Goal: Transaction & Acquisition: Subscribe to service/newsletter

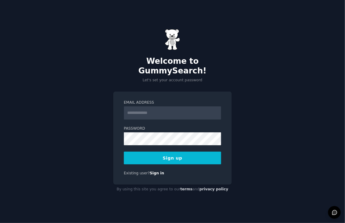
click at [180, 106] on input "Email Address" at bounding box center [172, 112] width 97 height 13
click at [213, 155] on button "Sign up" at bounding box center [172, 158] width 97 height 13
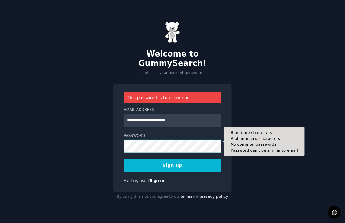
click at [75, 141] on div "**********" at bounding box center [172, 111] width 345 height 223
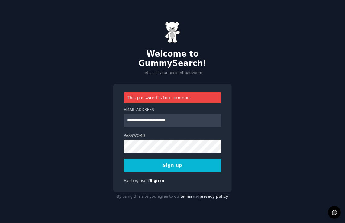
click at [177, 164] on button "Sign up" at bounding box center [172, 165] width 97 height 13
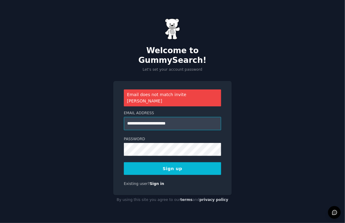
drag, startPoint x: 180, startPoint y: 118, endPoint x: 149, endPoint y: 120, distance: 31.2
click at [149, 120] on input "**********" at bounding box center [172, 123] width 97 height 13
type input "**********"
click at [170, 162] on button "Sign up" at bounding box center [172, 168] width 97 height 13
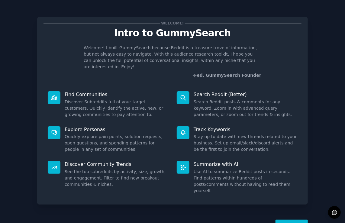
click at [291, 220] on button "Next" at bounding box center [292, 227] width 32 height 15
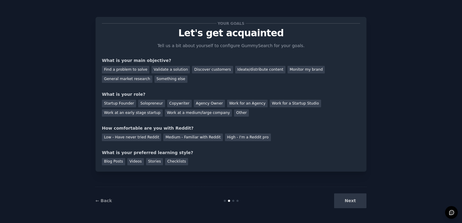
click at [337, 197] on div "Next" at bounding box center [321, 200] width 90 height 15
click at [345, 203] on div "Next" at bounding box center [321, 200] width 90 height 15
click at [345, 198] on div "Next" at bounding box center [321, 200] width 90 height 15
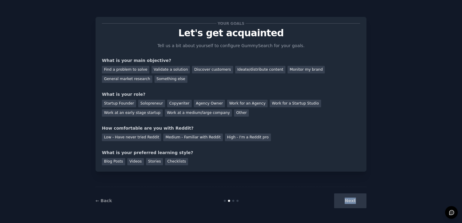
click at [345, 198] on div "Next" at bounding box center [321, 200] width 90 height 15
click at [345, 200] on div "Next" at bounding box center [321, 200] width 90 height 15
click at [345, 194] on div "Your goals Let's get acquainted Tell us a bit about yourself to configure Gummy…" at bounding box center [230, 111] width 445 height 206
click at [154, 80] on div "Something else" at bounding box center [170, 80] width 33 height 8
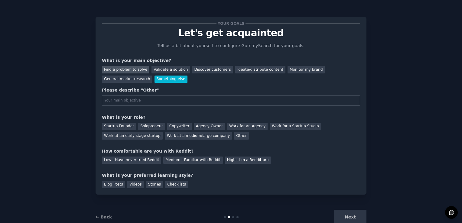
click at [122, 70] on div "Find a problem to solve" at bounding box center [125, 70] width 47 height 8
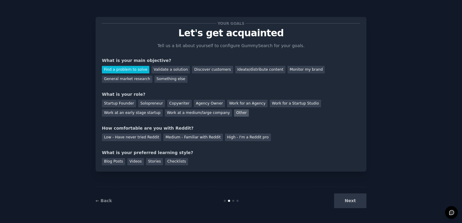
click at [234, 111] on div "Other" at bounding box center [241, 113] width 15 height 8
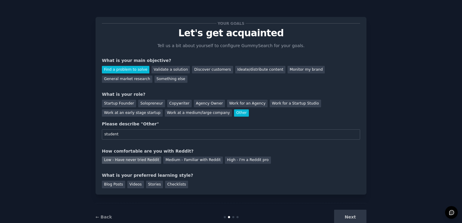
type input "student"
click at [117, 158] on div "Low - Have never tried Reddit" at bounding box center [131, 161] width 59 height 8
click at [173, 161] on div "Medium - Familiar with Reddit" at bounding box center [192, 161] width 59 height 8
click at [139, 162] on div "Low - Have never tried Reddit" at bounding box center [131, 161] width 59 height 8
click at [168, 159] on div "Medium - Familiar with Reddit" at bounding box center [192, 161] width 59 height 8
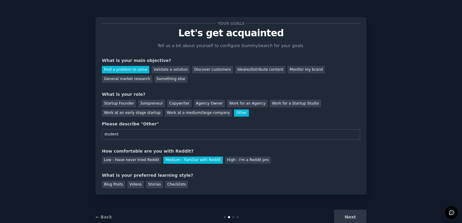
scroll to position [16, 0]
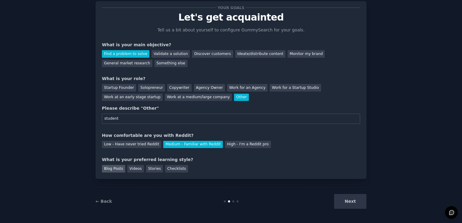
click at [115, 169] on div "Blog Posts" at bounding box center [113, 169] width 23 height 8
click at [345, 204] on button "Next" at bounding box center [350, 201] width 32 height 15
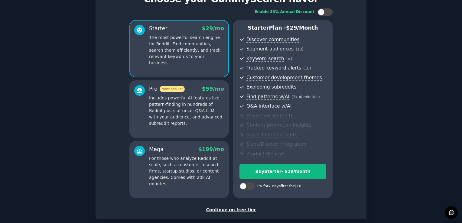
scroll to position [67, 0]
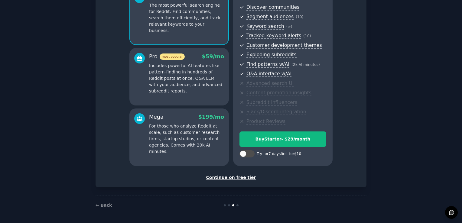
click at [240, 178] on div "Continue on free tier" at bounding box center [231, 177] width 258 height 6
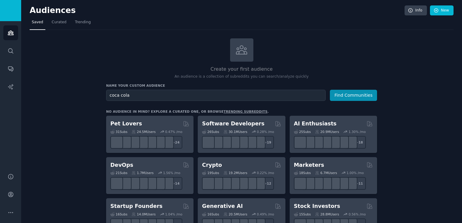
type input "coca cola"
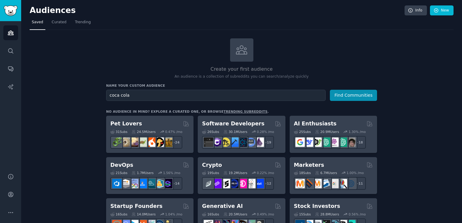
click at [330, 90] on button "Find Communities" at bounding box center [353, 95] width 47 height 11
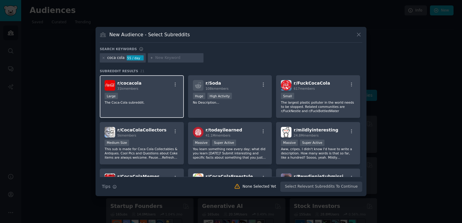
click at [126, 80] on div "r/ cocacola 31k members Large The Coca-Cola subreddit." at bounding box center [142, 96] width 84 height 43
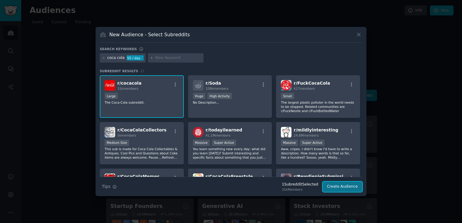
click at [344, 188] on button "Create Audience" at bounding box center [343, 187] width 40 height 10
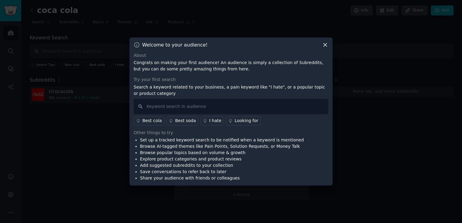
click at [326, 45] on icon at bounding box center [325, 45] width 6 height 6
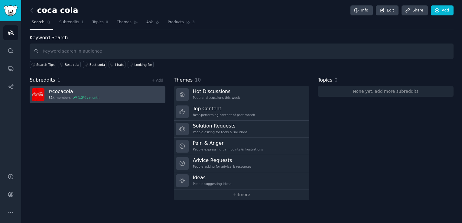
click at [137, 93] on link "r/ cocacola 31k members 1.2 % / month" at bounding box center [98, 94] width 136 height 17
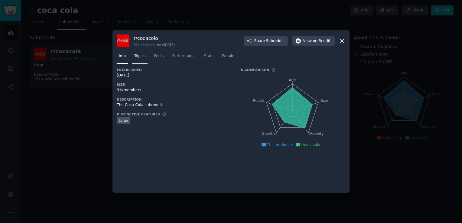
click at [137, 58] on span "Topics" at bounding box center [139, 56] width 11 height 5
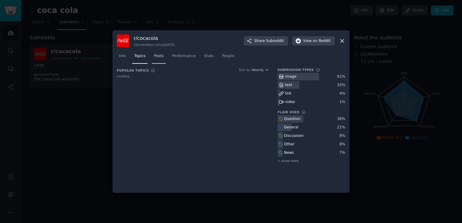
click at [161, 58] on span "Posts" at bounding box center [159, 56] width 10 height 5
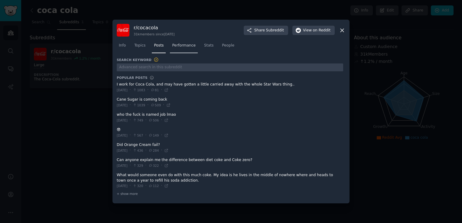
click at [178, 46] on span "Performance" at bounding box center [184, 45] width 24 height 5
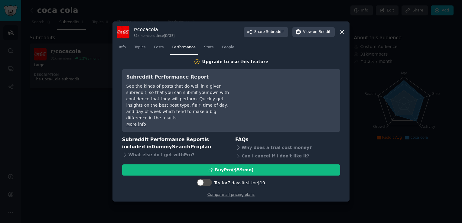
click at [213, 50] on nav "Info Topics Posts Performance Stats People" at bounding box center [231, 49] width 229 height 12
click at [205, 50] on span "Stats" at bounding box center [208, 47] width 9 height 5
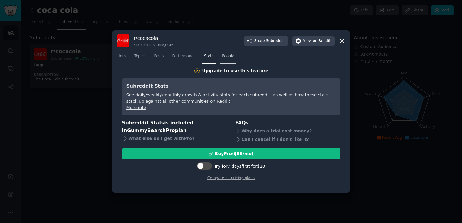
click at [227, 55] on span "People" at bounding box center [228, 56] width 12 height 5
click at [342, 43] on icon at bounding box center [342, 41] width 6 height 6
